Goal: Task Accomplishment & Management: Use online tool/utility

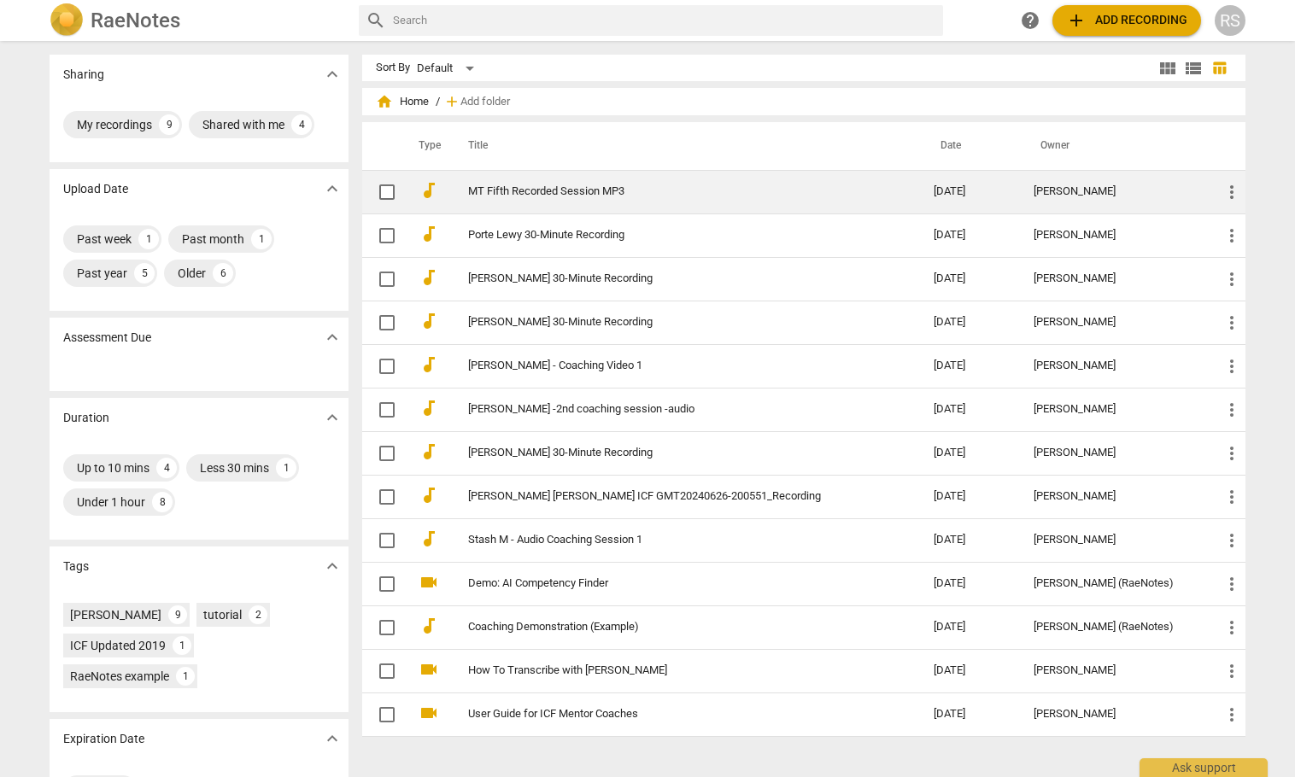
click at [512, 188] on link "MT Fifth Recorded Session MP3" at bounding box center [670, 191] width 404 height 13
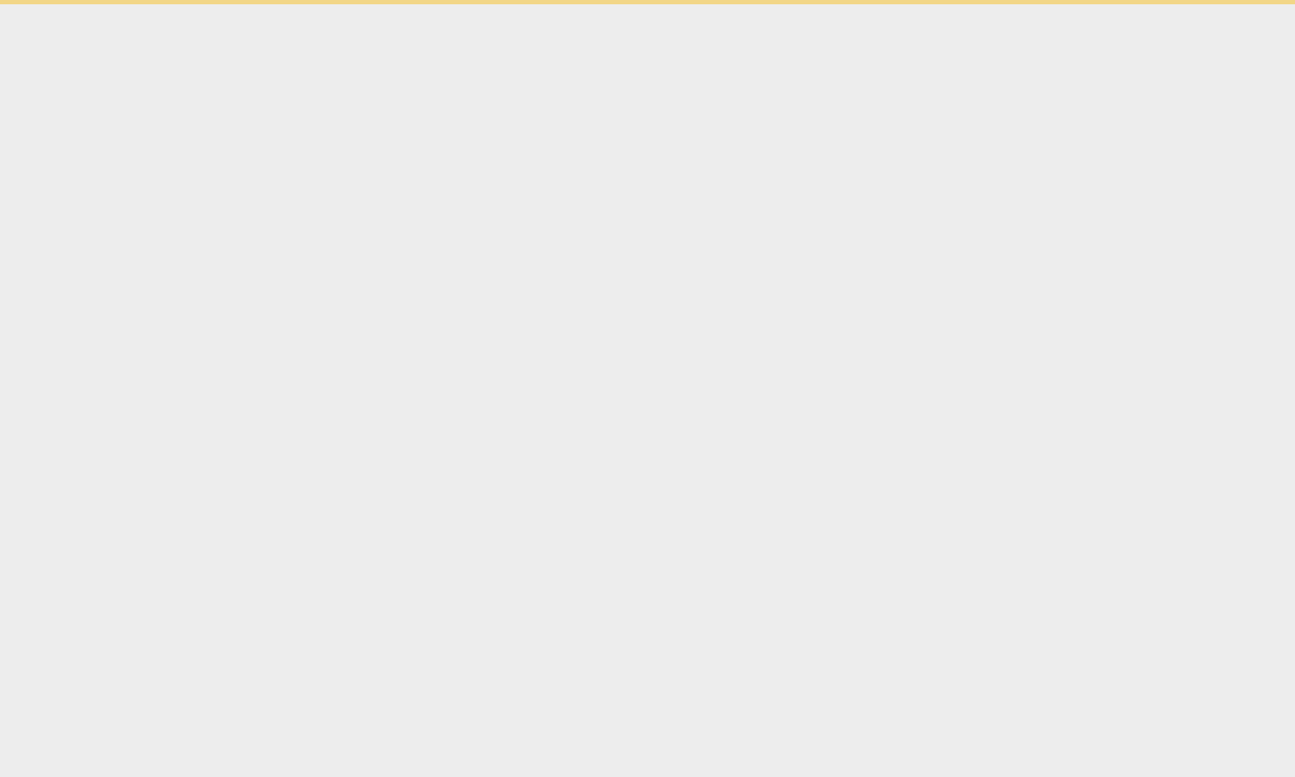
click at [512, 4] on html "Ask support" at bounding box center [647, 2] width 1295 height 4
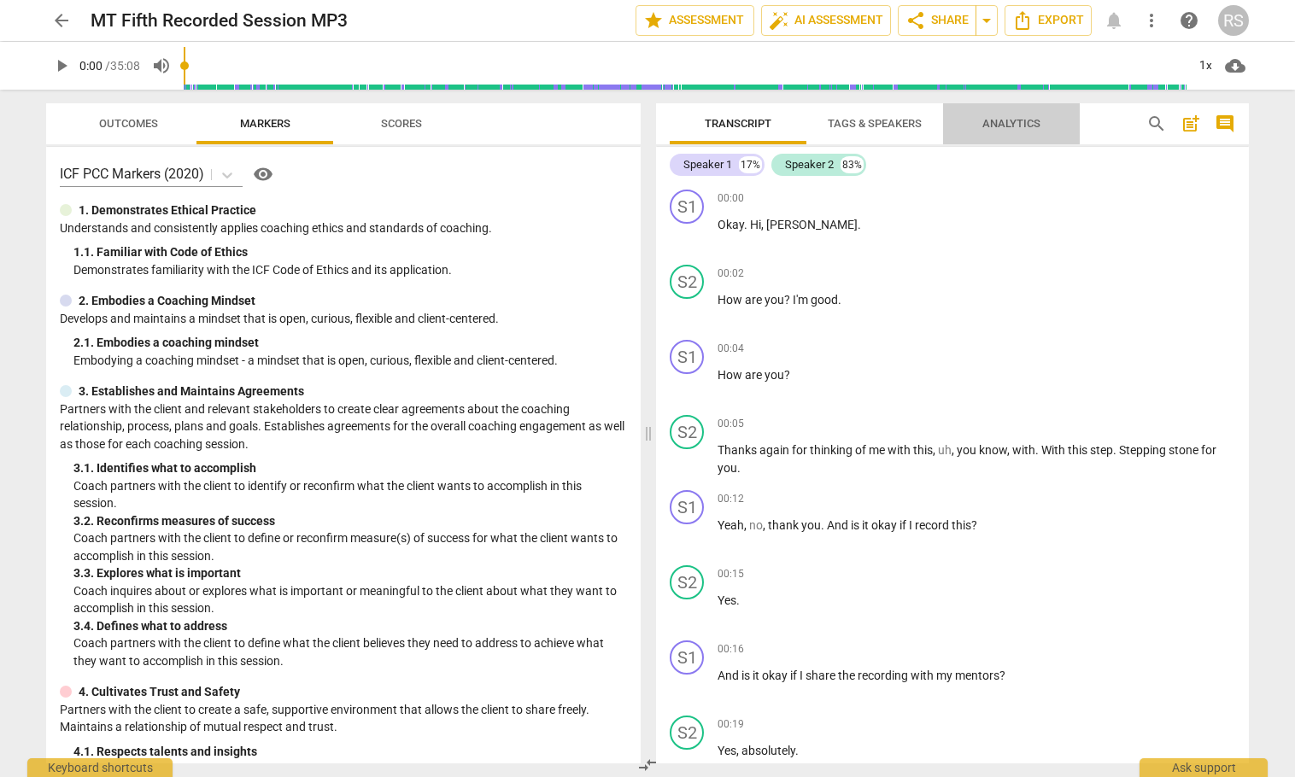
click at [862, 117] on span "Analytics" at bounding box center [1011, 123] width 58 height 13
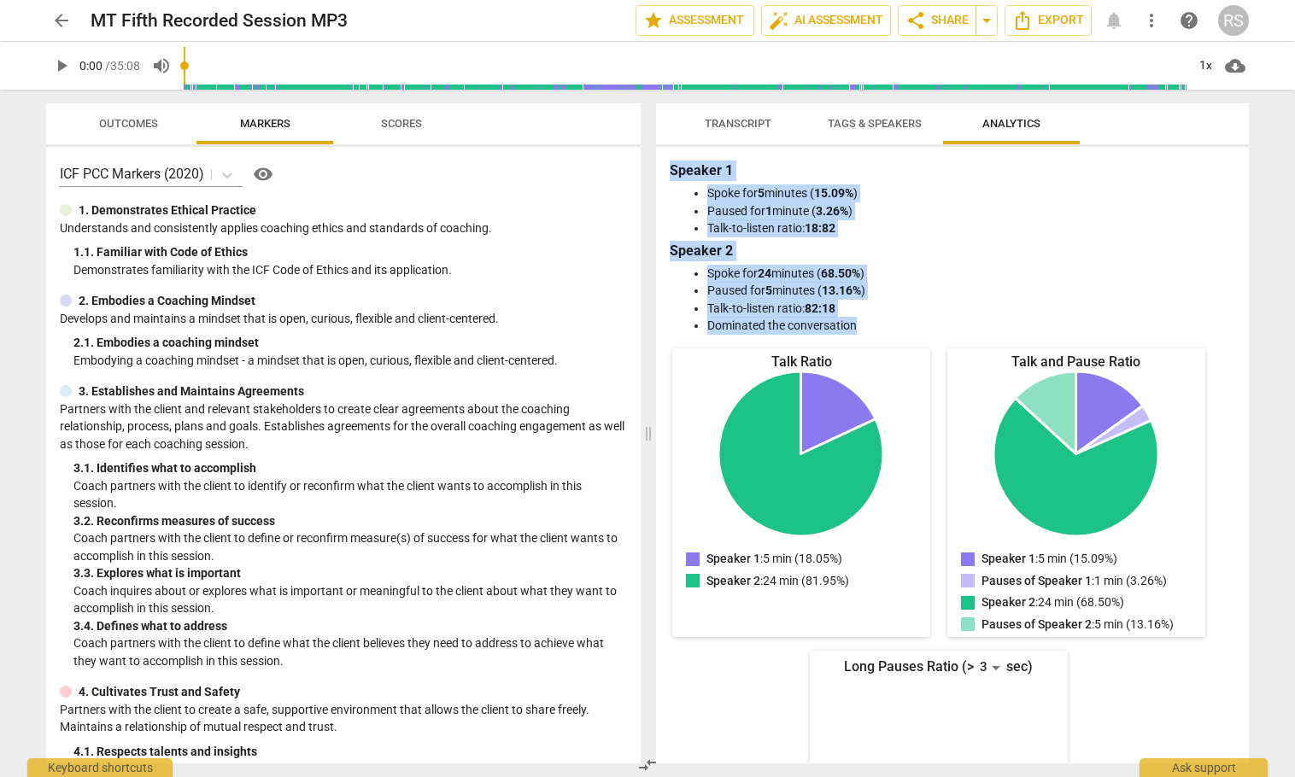
drag, startPoint x: 870, startPoint y: 323, endPoint x: 658, endPoint y: 170, distance: 261.2
click at [658, 170] on div "Speaker 1 Spoke for 5 minutes ( 15.09% ) Paused for 1 minute ( 3.26% ) Talk-to-…" at bounding box center [952, 455] width 593 height 617
click at [722, 117] on span "Transcript" at bounding box center [738, 123] width 67 height 13
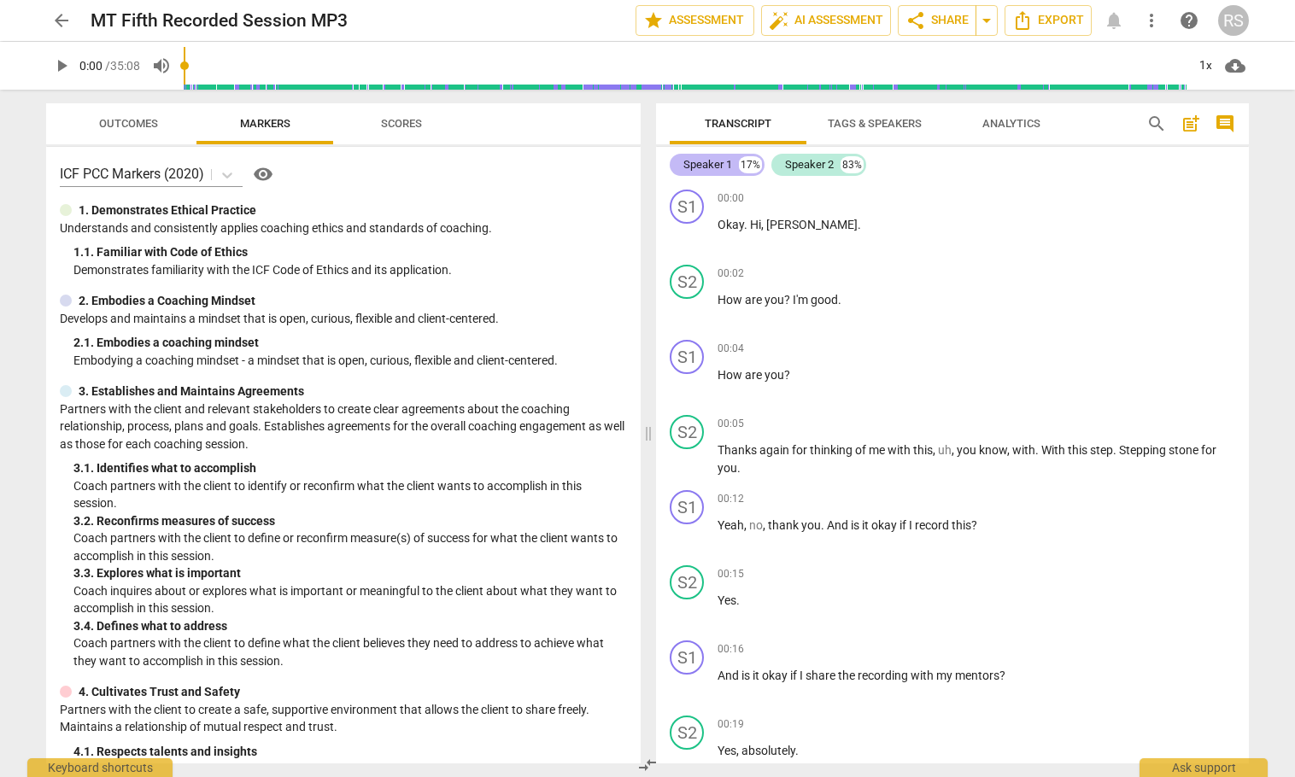
click at [722, 157] on div "Speaker 1" at bounding box center [707, 164] width 49 height 17
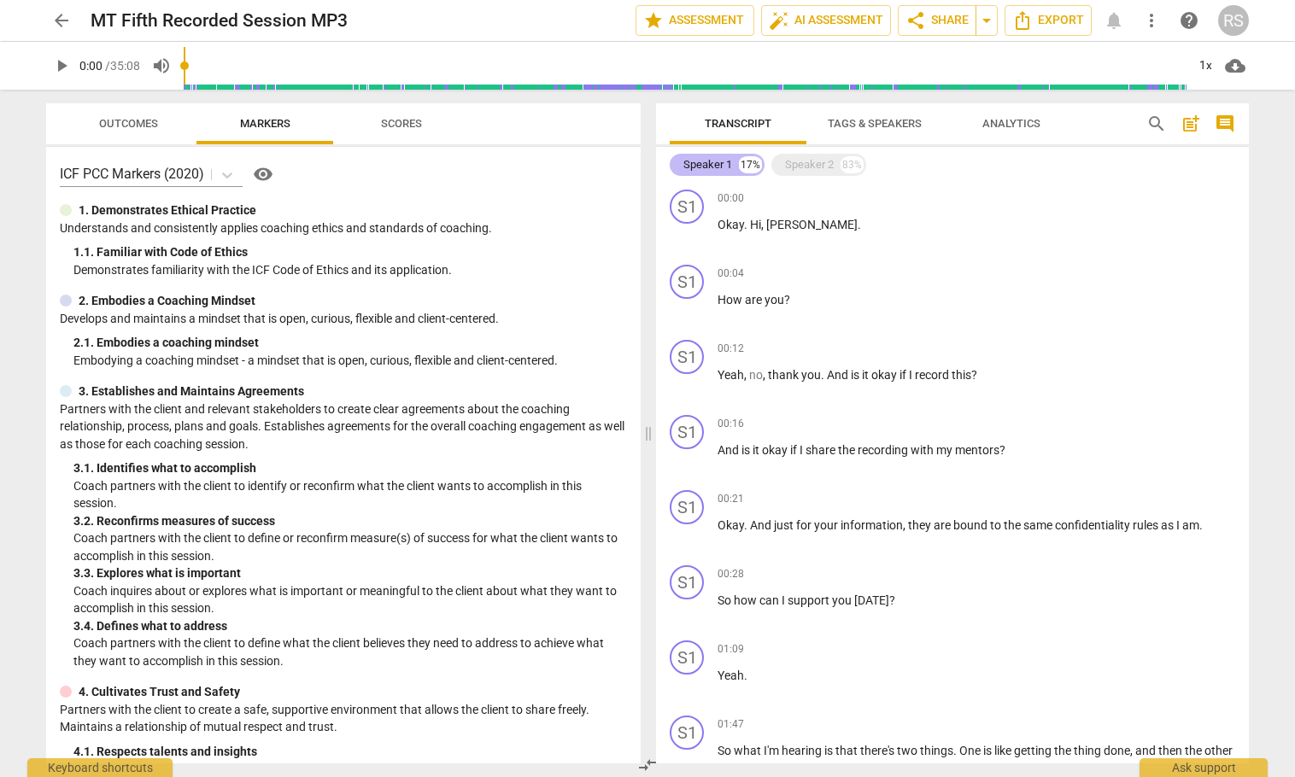
click at [722, 157] on div "Speaker 1" at bounding box center [707, 164] width 49 height 17
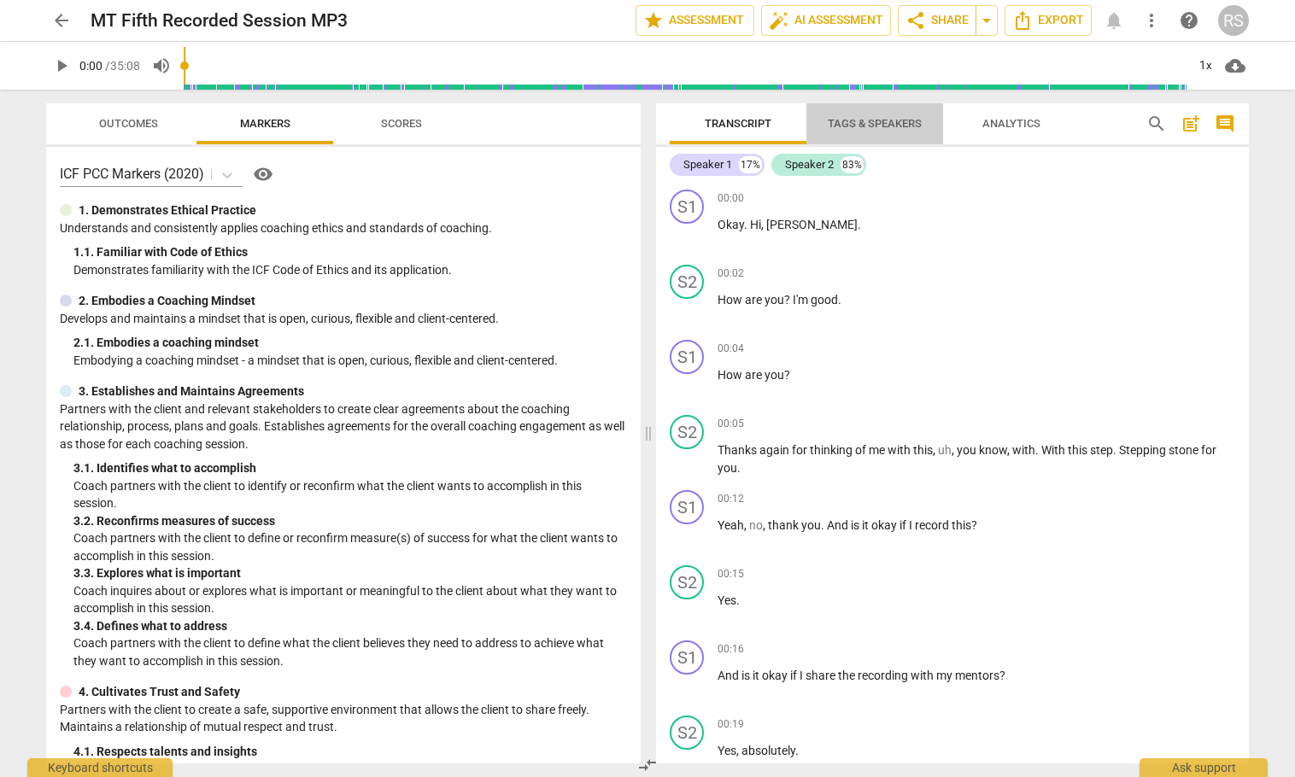
click at [862, 120] on span "Tags & Speakers" at bounding box center [874, 123] width 94 height 13
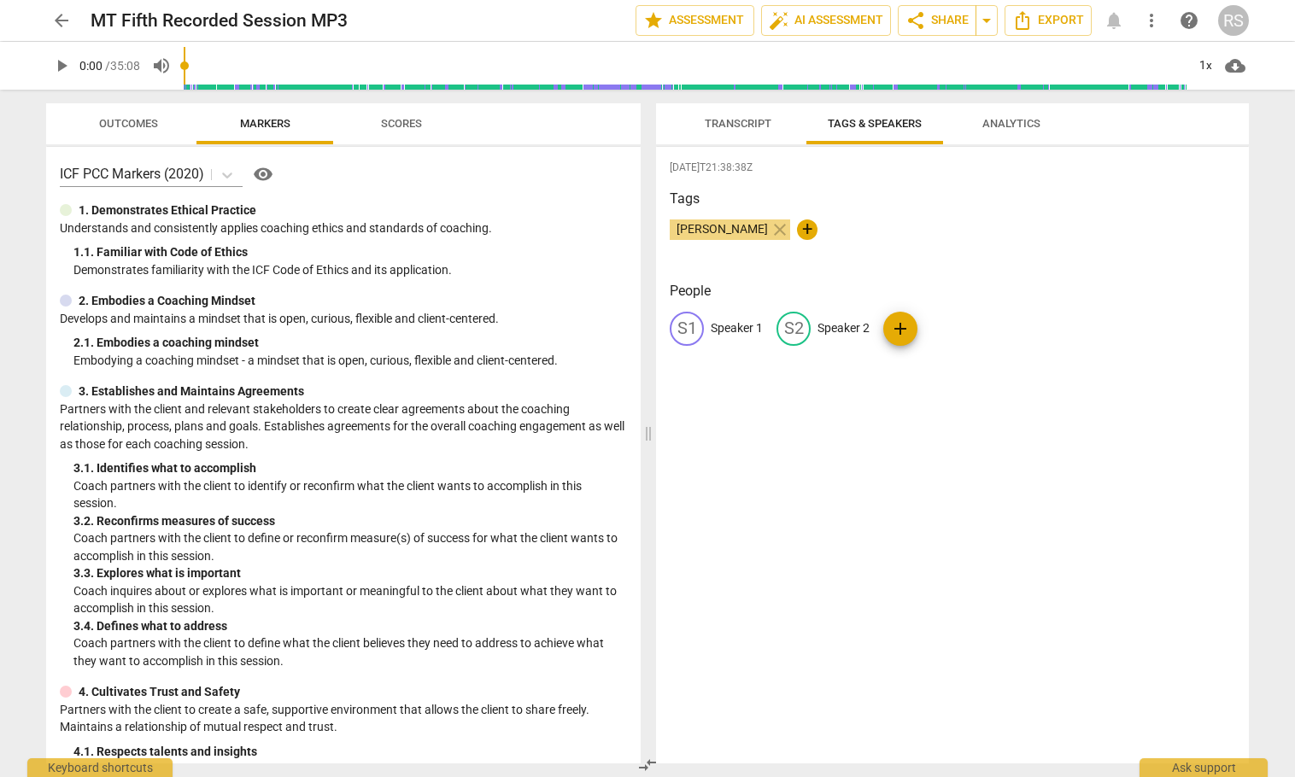
click at [730, 326] on p "Speaker 1" at bounding box center [736, 328] width 52 height 18
click at [753, 326] on input "Speaker 1" at bounding box center [778, 328] width 137 height 27
click at [769, 327] on input "Speaker 1" at bounding box center [778, 328] width 137 height 27
type input "Speaker 1 - Coach"
click at [862, 329] on p "Speaker 2" at bounding box center [954, 328] width 52 height 18
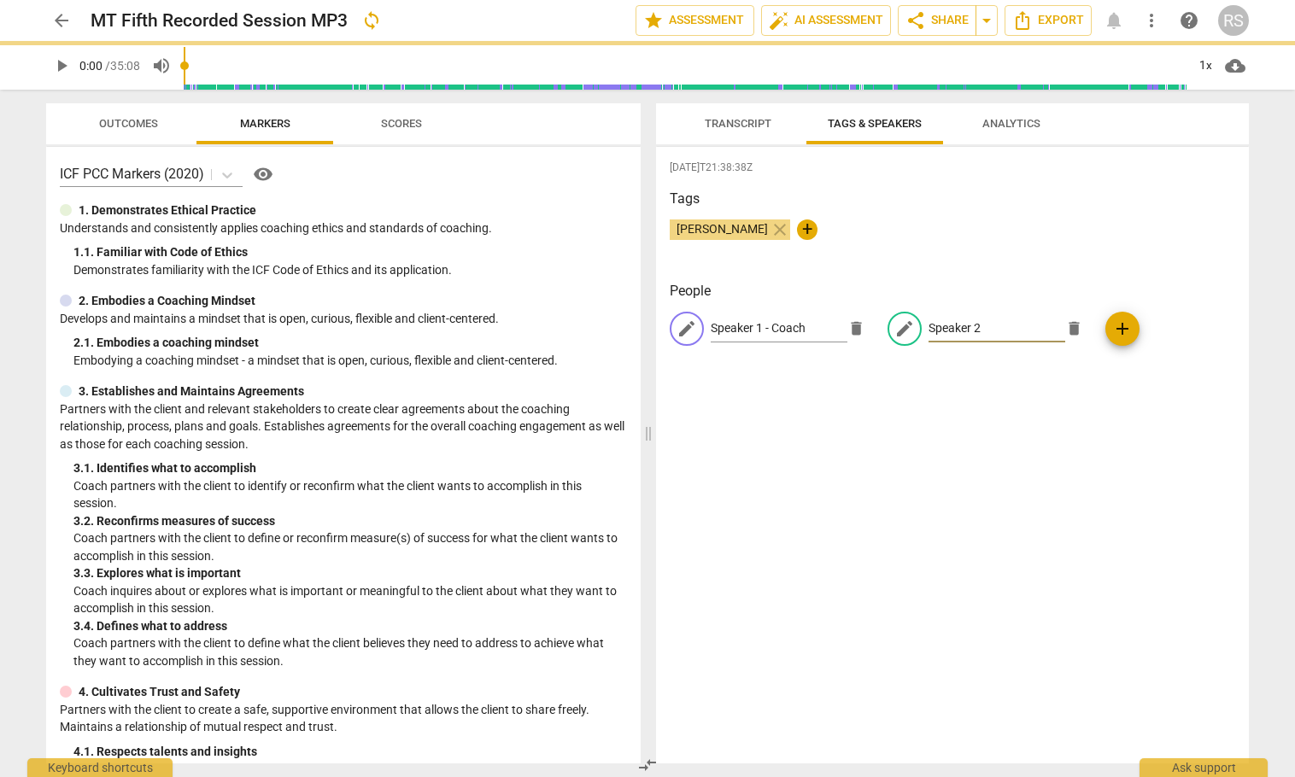
click at [862, 324] on input "Speaker 2" at bounding box center [996, 328] width 137 height 27
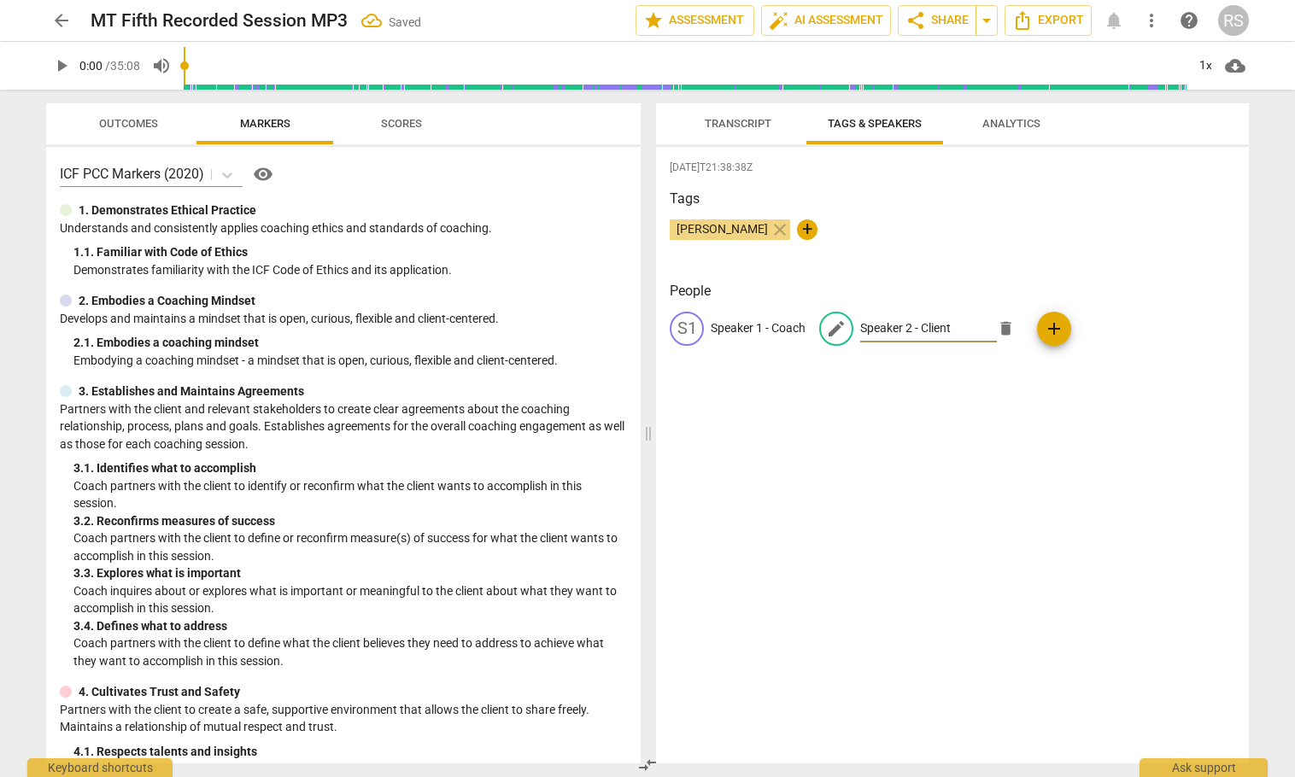
type input "Speaker 2 - Client"
click at [743, 120] on span "Transcript" at bounding box center [738, 123] width 67 height 13
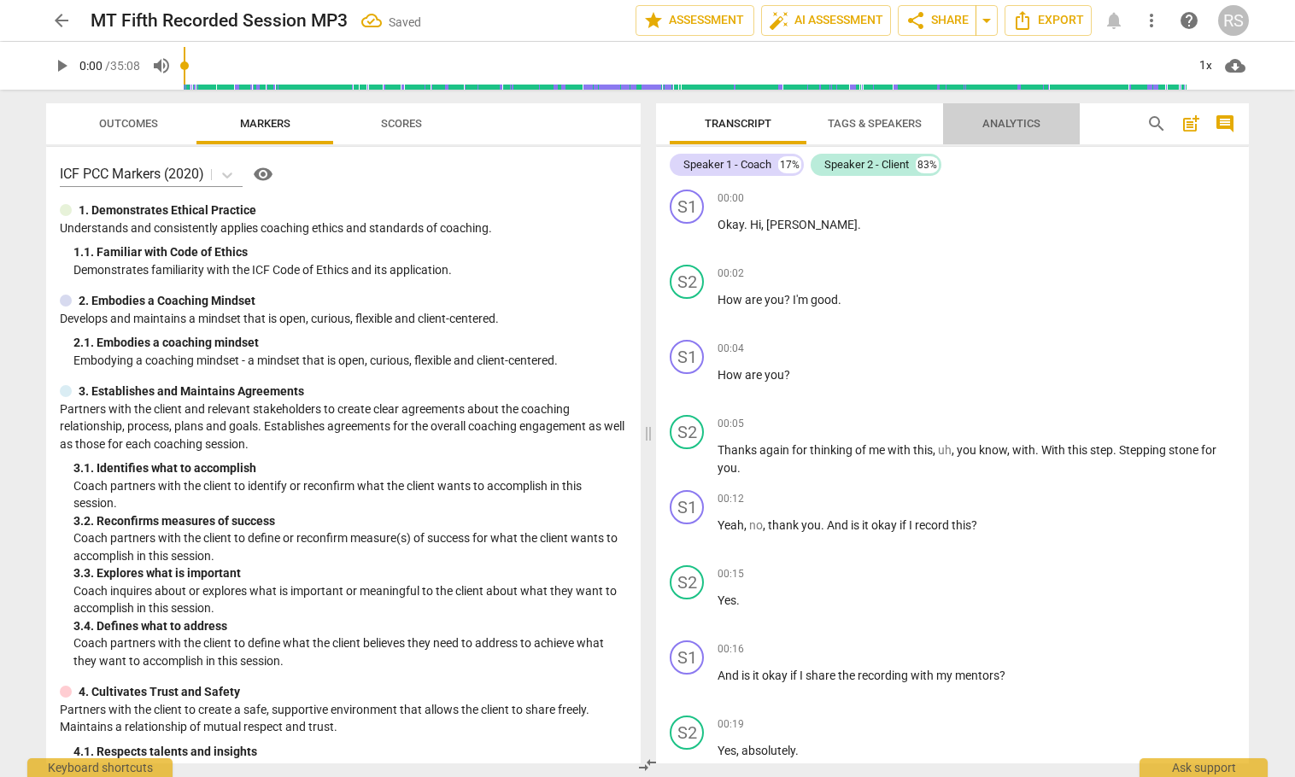
click at [862, 128] on span "Analytics" at bounding box center [1011, 123] width 58 height 13
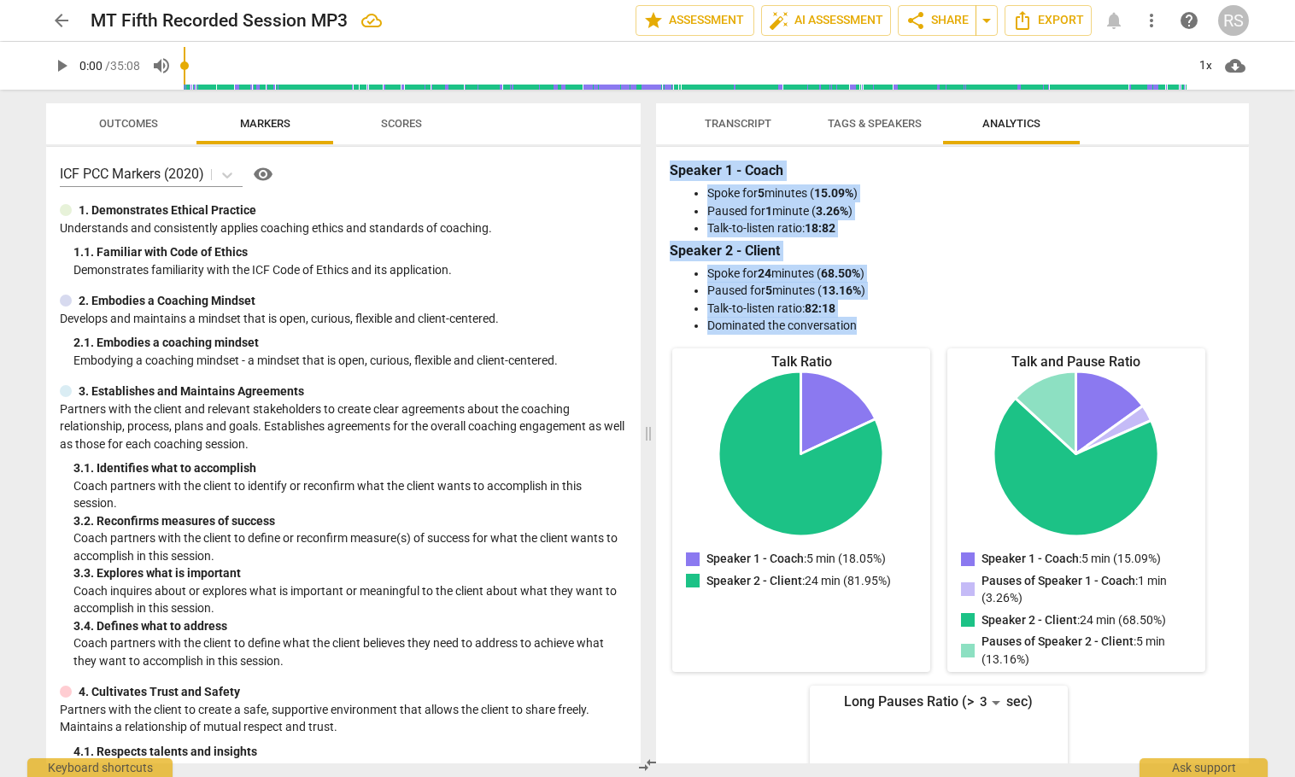
drag, startPoint x: 865, startPoint y: 321, endPoint x: 658, endPoint y: 169, distance: 256.5
click at [658, 169] on div "Speaker 1 - Coach Spoke for 5 minutes ( 15.09% ) Paused for 1 minute ( 3.26% ) …" at bounding box center [952, 455] width 593 height 617
copy div "Speaker 1 - Coach Spoke for 5 minutes ( 15.09% ) Paused for 1 minute ( 3.26% ) …"
click at [732, 125] on span "Transcript" at bounding box center [738, 123] width 67 height 13
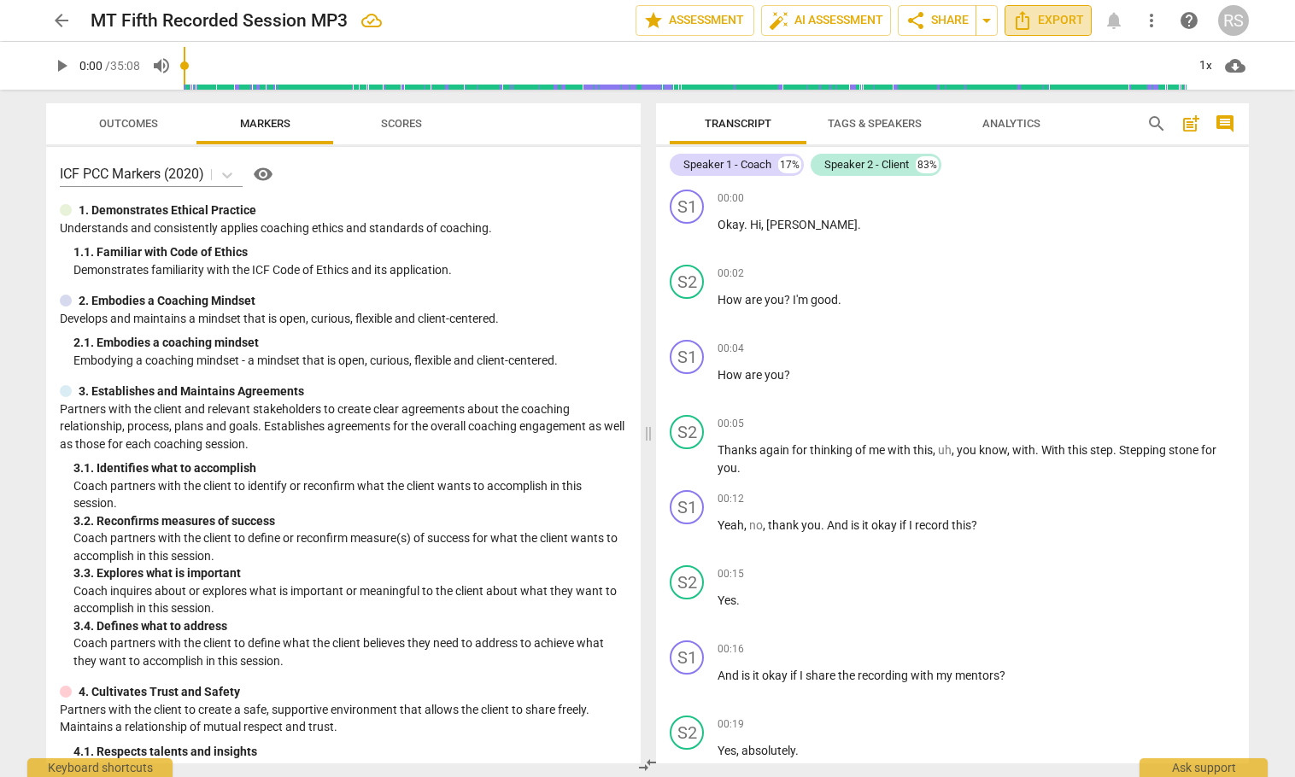
click at [862, 19] on span "Export" at bounding box center [1048, 20] width 72 height 20
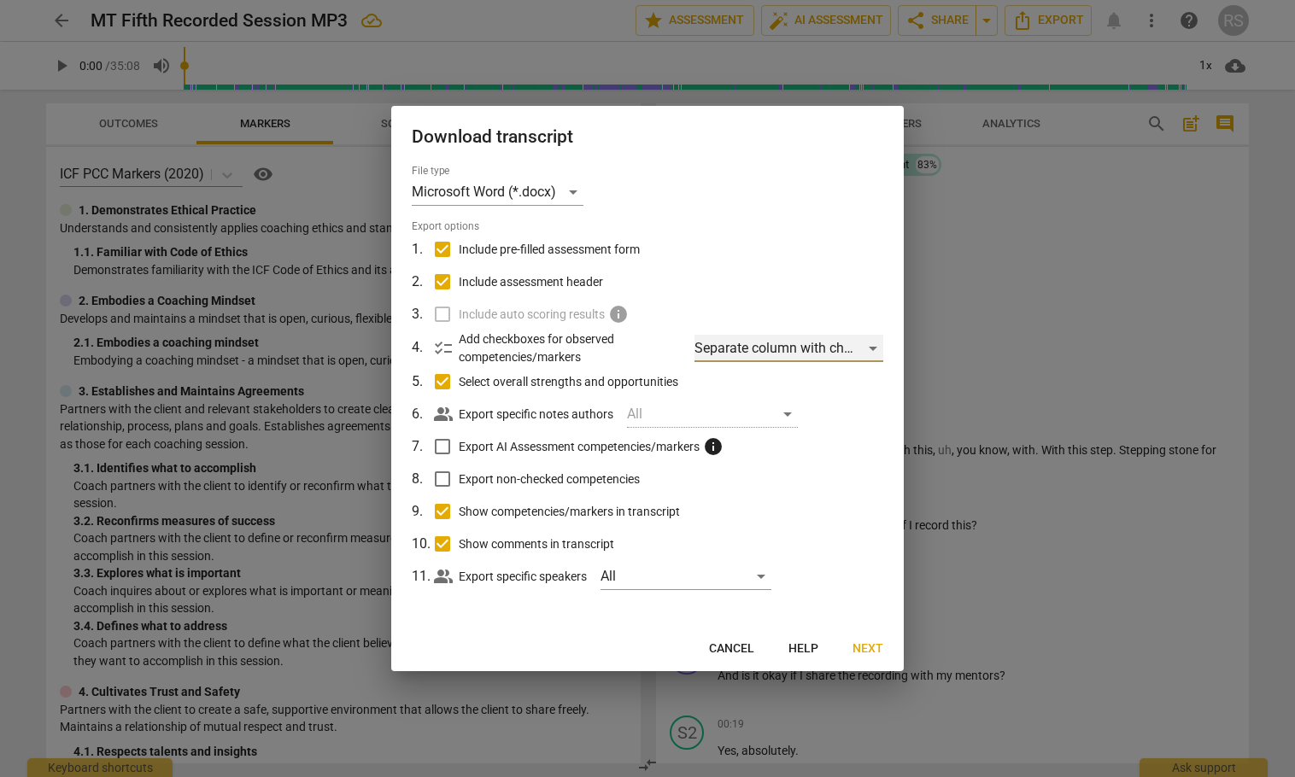
click at [838, 349] on div "Separate column with check marks" at bounding box center [788, 348] width 189 height 27
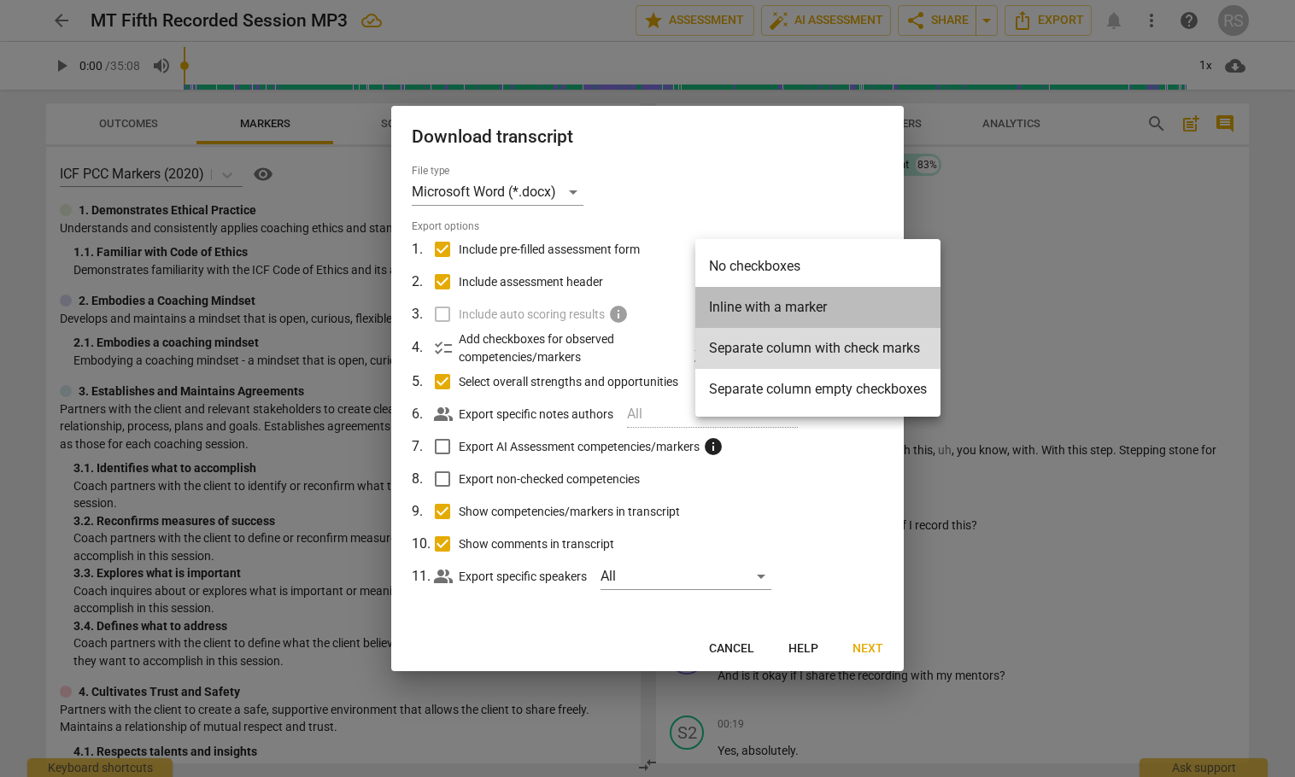
click at [768, 303] on li "Inline with a marker" at bounding box center [817, 307] width 245 height 41
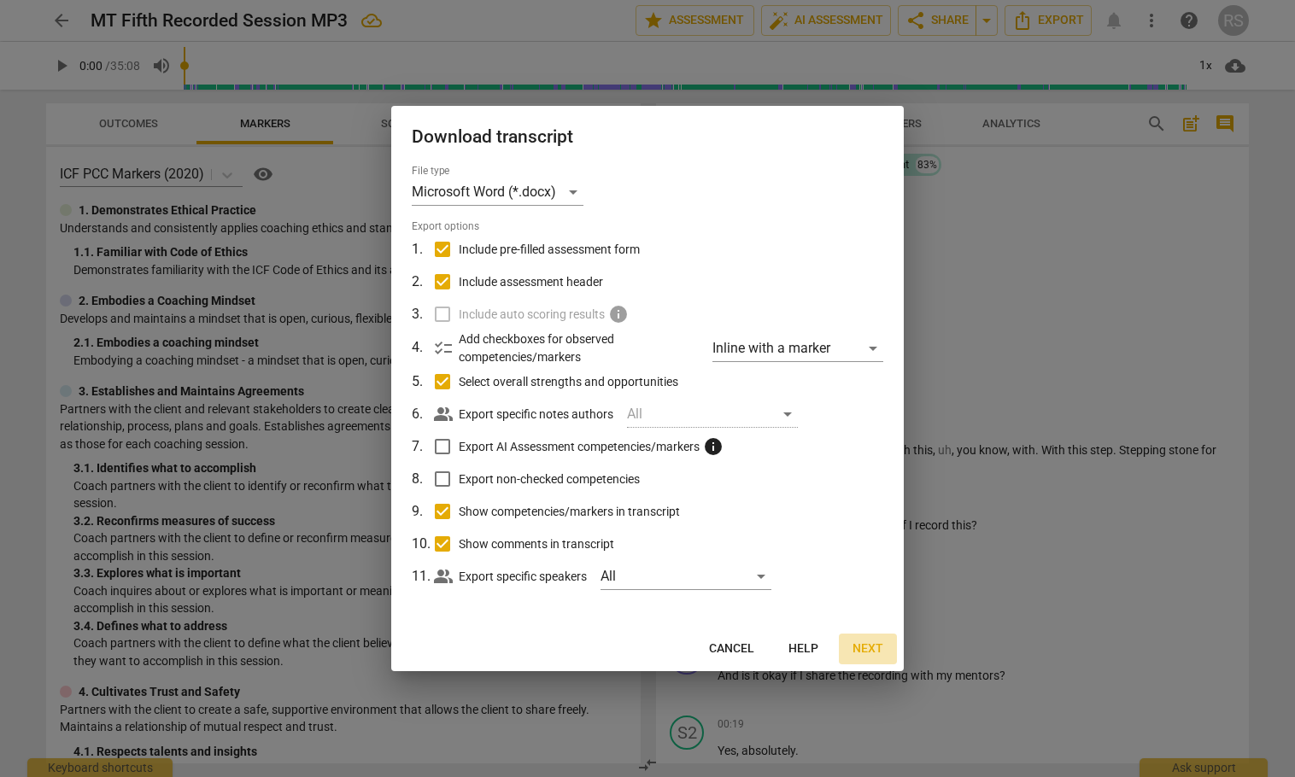
click at [862, 645] on span "Next" at bounding box center [867, 648] width 31 height 17
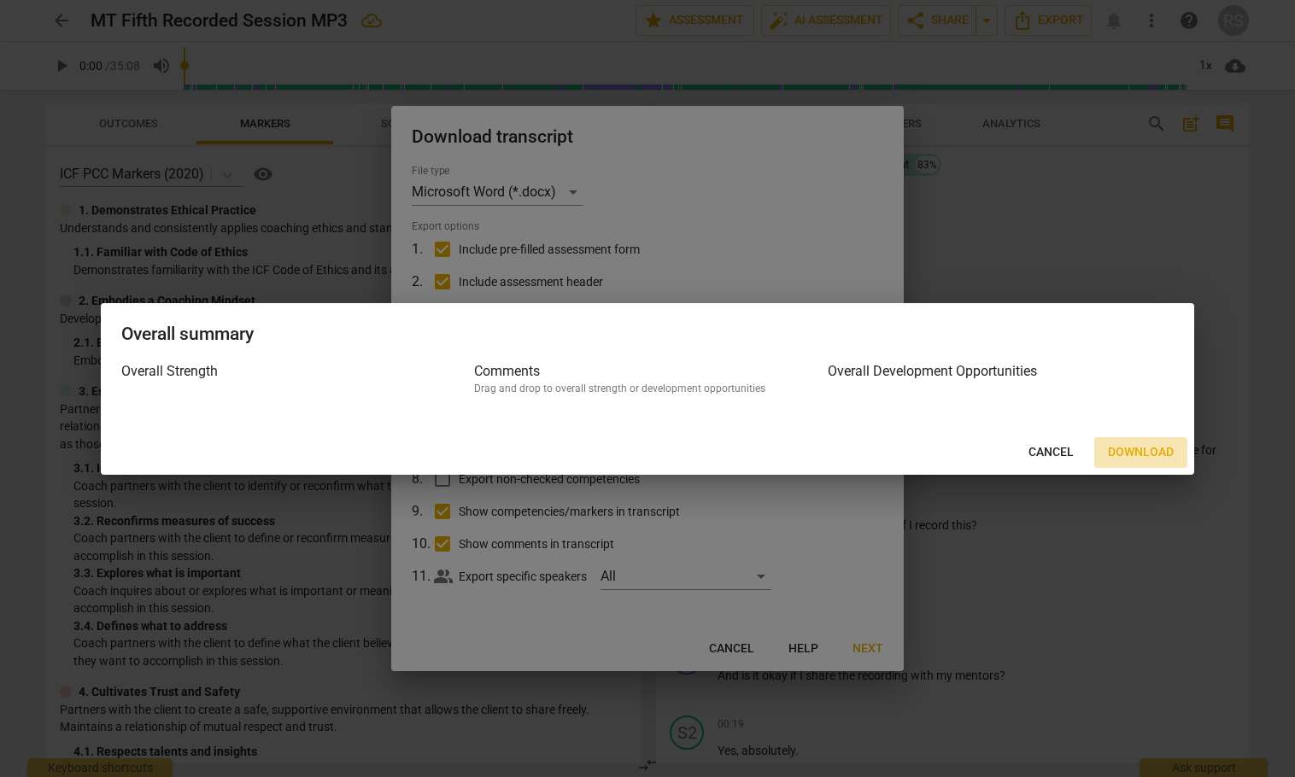
click at [862, 451] on span "Download" at bounding box center [1141, 452] width 66 height 17
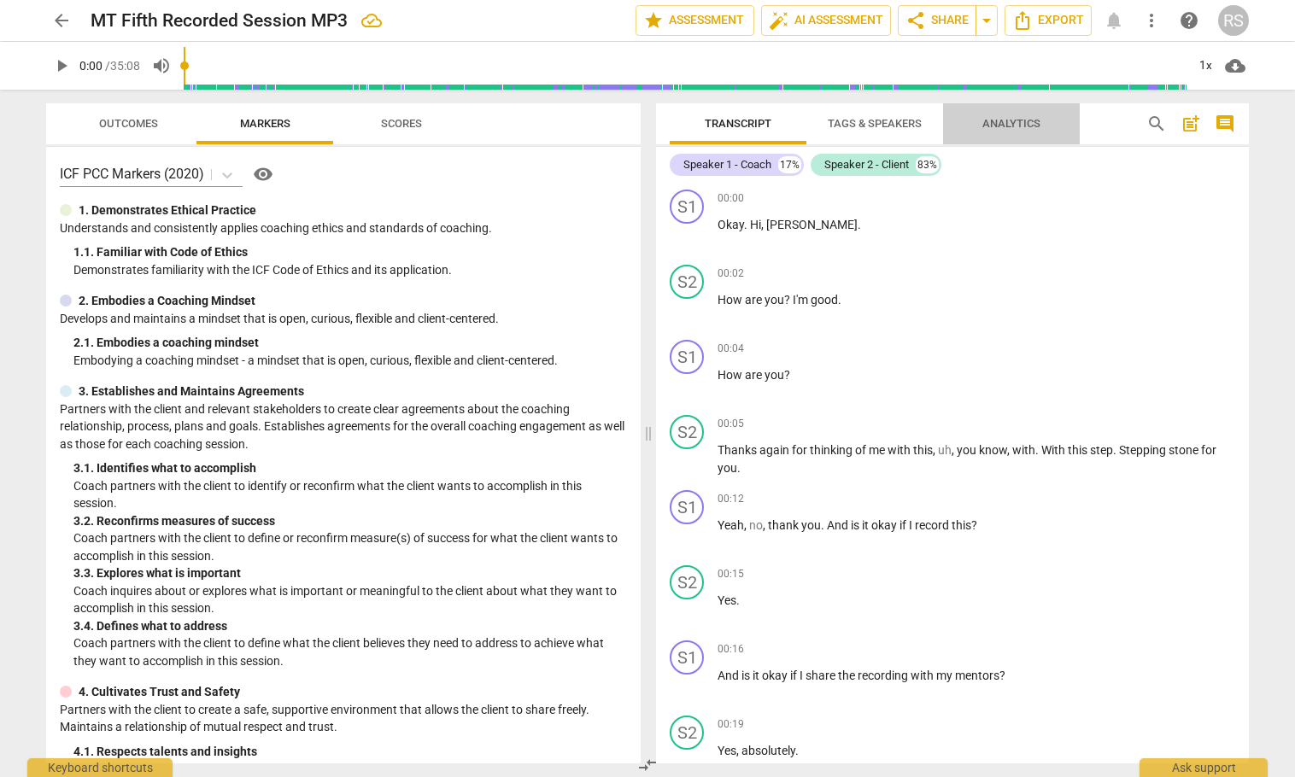
click at [862, 126] on span "Analytics" at bounding box center [1011, 123] width 58 height 13
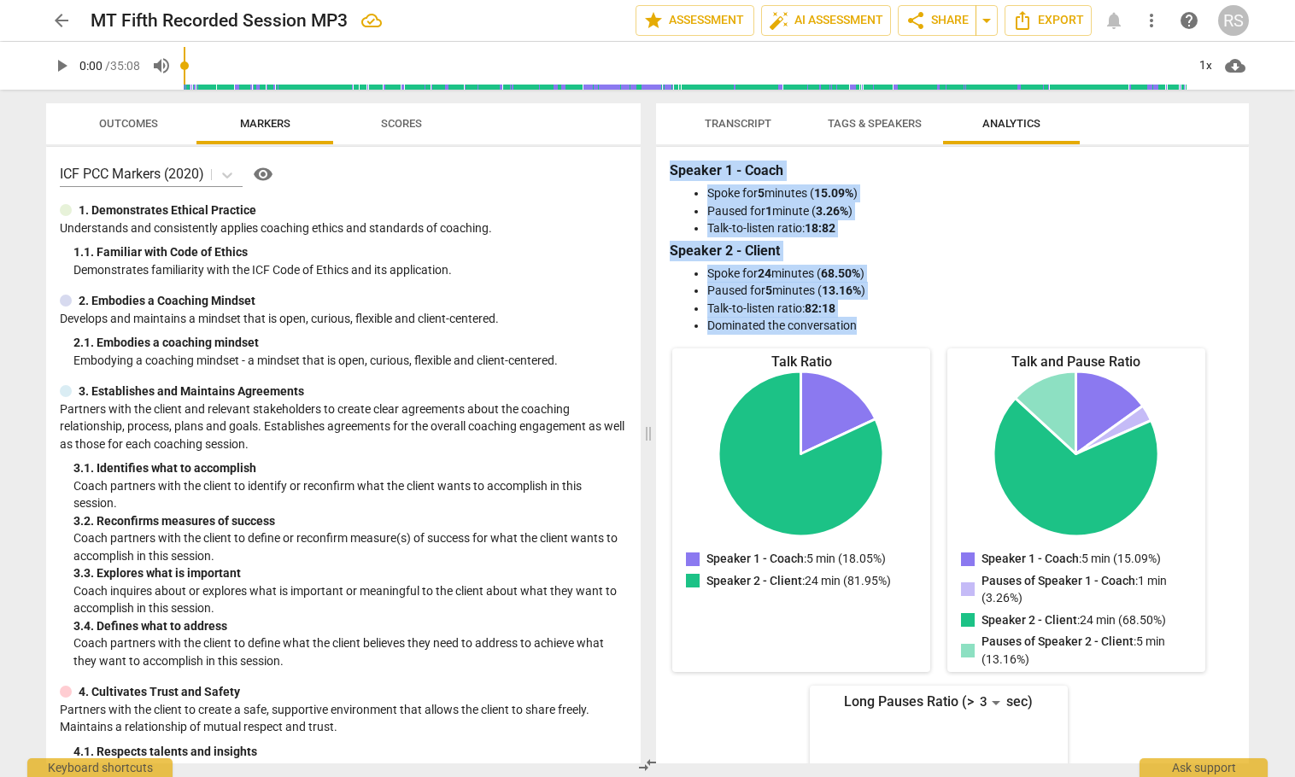
drag, startPoint x: 862, startPoint y: 324, endPoint x: 664, endPoint y: 164, distance: 255.0
click at [664, 164] on div "Speaker 1 - Coach Spoke for 5 minutes ( 15.09% ) Paused for 1 minute ( 3.26% ) …" at bounding box center [952, 455] width 593 height 617
copy div "Speaker 1 - Coach Spoke for 5 minutes ( 15.09% ) Paused for 1 minute ( 3.26% ) …"
click at [61, 15] on span "arrow_back" at bounding box center [61, 20] width 20 height 20
